Goal: Task Accomplishment & Management: Use online tool/utility

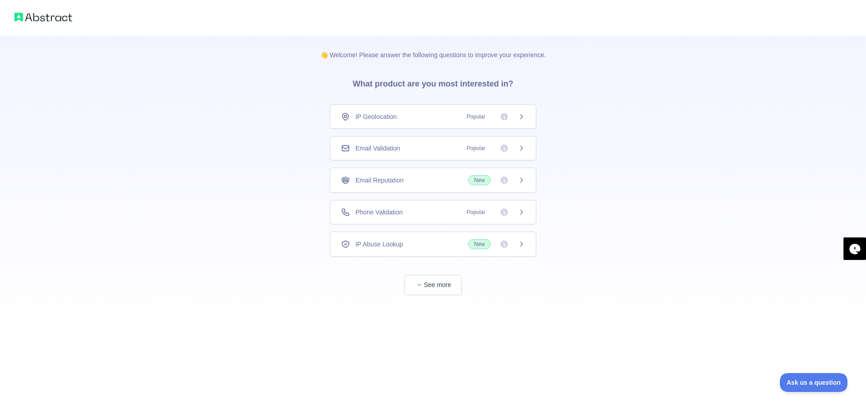
click at [400, 148] on span "Email Validation" at bounding box center [377, 148] width 45 height 9
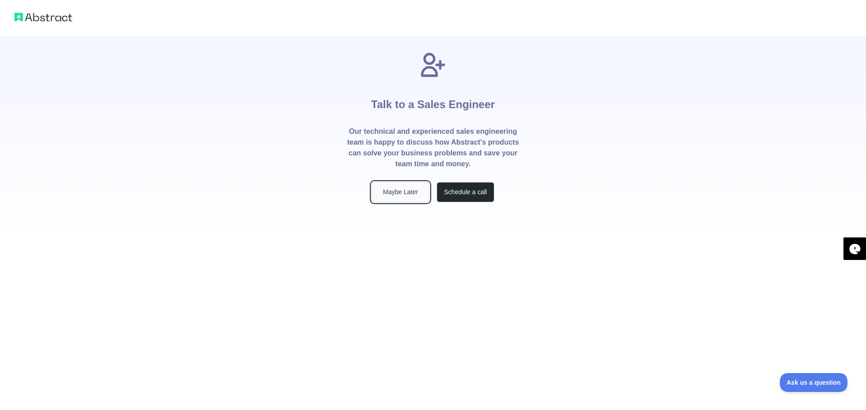
click at [415, 197] on button "Maybe Later" at bounding box center [401, 192] width 58 height 20
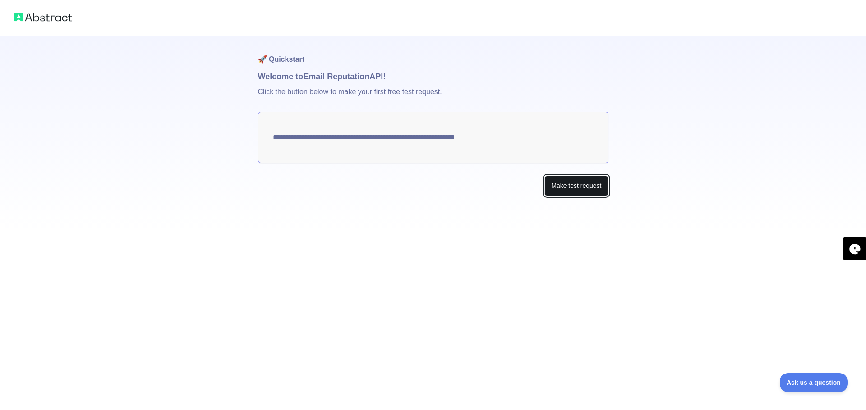
click at [574, 187] on button "Make test request" at bounding box center [576, 186] width 64 height 20
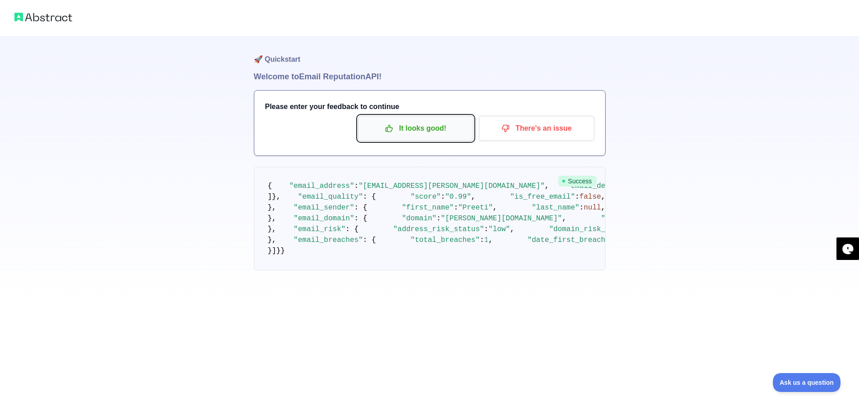
click at [415, 127] on p "It looks good!" at bounding box center [416, 128] width 102 height 15
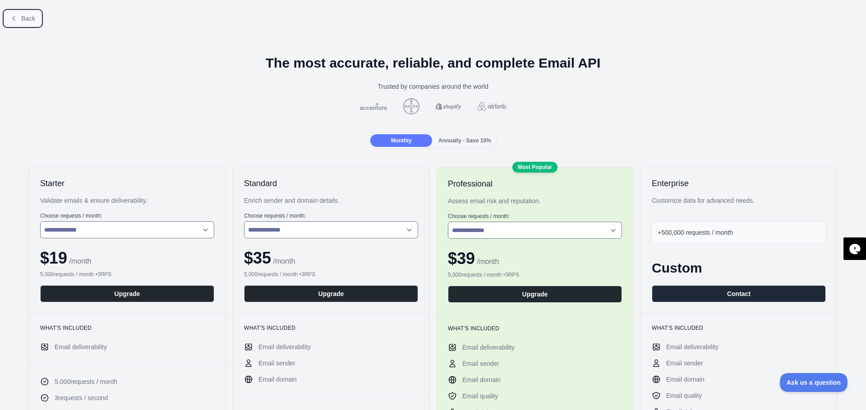
click at [17, 20] on icon at bounding box center [13, 18] width 7 height 7
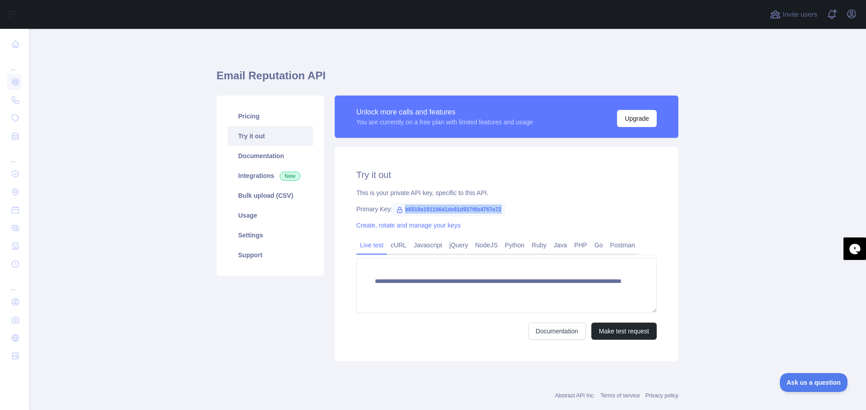
drag, startPoint x: 510, startPoint y: 209, endPoint x: 403, endPoint y: 207, distance: 107.8
click at [403, 207] on span "b6518e19110641de81d937f6b4767e72" at bounding box center [448, 210] width 113 height 14
copy span "b6518e19110641de81d937f6b4767e72"
